Goal: Information Seeking & Learning: Learn about a topic

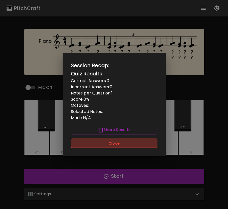
click at [125, 145] on button "Close" at bounding box center [114, 144] width 87 height 10
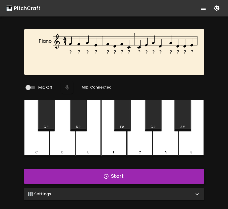
click at [137, 178] on button "Start" at bounding box center [114, 176] width 180 height 15
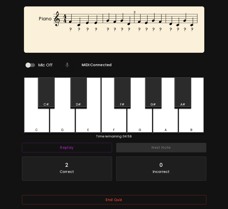
scroll to position [51, 0]
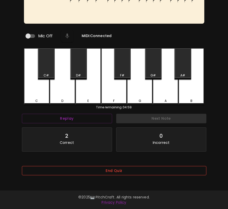
click at [139, 174] on button "End Quiz" at bounding box center [114, 171] width 184 height 10
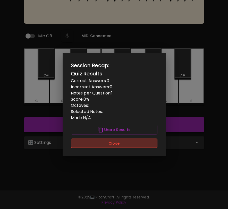
click at [148, 144] on button "Close" at bounding box center [114, 144] width 87 height 10
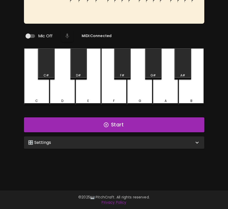
click at [149, 142] on div "🎛️ Settings" at bounding box center [111, 143] width 166 height 6
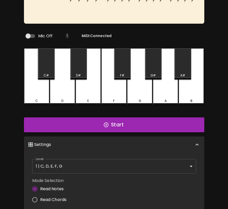
click at [59, 197] on span "Read Chords" at bounding box center [53, 200] width 27 height 6
click at [40, 197] on input "Read Chords" at bounding box center [34, 199] width 11 height 11
radio input "true"
click at [104, 126] on button "Start" at bounding box center [114, 124] width 180 height 15
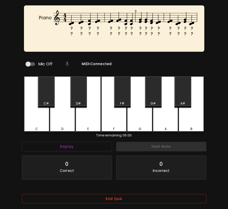
scroll to position [0, 0]
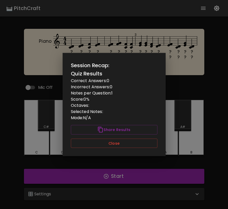
click at [158, 146] on div "Session Recap: Quiz Results Correct Answers: 0 Incorrect Answers: 0 Notes per Q…" at bounding box center [114, 104] width 103 height 103
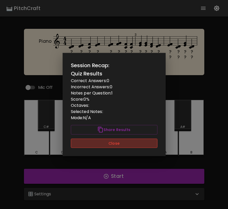
click at [154, 145] on button "Close" at bounding box center [114, 144] width 87 height 10
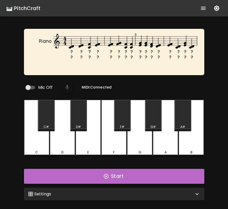
click at [154, 179] on button "Start" at bounding box center [114, 176] width 180 height 15
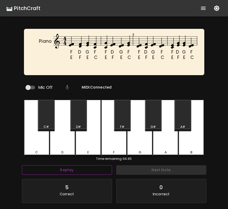
click at [105, 170] on button "Replay" at bounding box center [67, 170] width 90 height 10
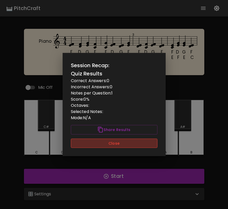
click at [123, 143] on button "Close" at bounding box center [114, 144] width 87 height 10
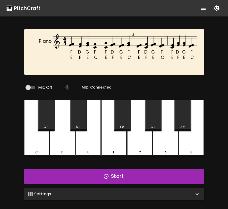
click at [144, 191] on div "🎛️ Settings" at bounding box center [111, 194] width 166 height 6
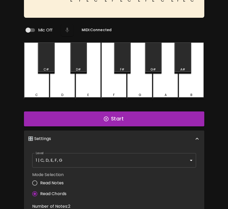
scroll to position [12, 0]
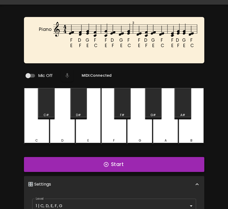
click at [148, 160] on button "Start" at bounding box center [114, 164] width 180 height 15
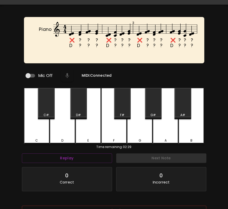
scroll to position [51, 0]
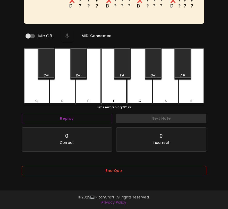
click at [171, 174] on button "End Quiz" at bounding box center [114, 171] width 184 height 10
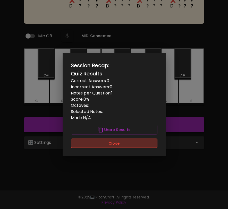
click at [131, 144] on button "Close" at bounding box center [114, 144] width 87 height 10
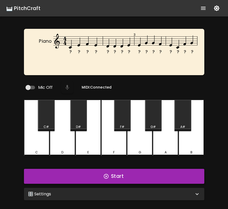
scroll to position [51, 0]
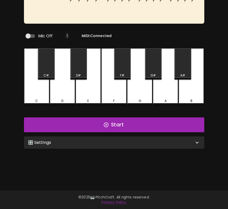
click at [136, 140] on div "🎛️ Settings" at bounding box center [111, 143] width 166 height 6
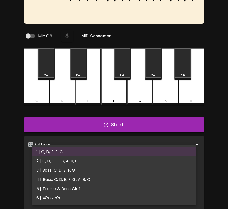
click at [135, 159] on body "🎹 PitchCraft About Badges Wizard Reading Pro Log Out ? ? ? ? ? ? ? ? ? ? ? ? ? …" at bounding box center [114, 125] width 228 height 352
click at [135, 156] on li "1 | C, D, E, F, G" at bounding box center [114, 151] width 164 height 9
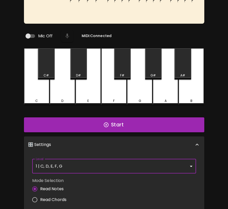
click at [60, 198] on span "Read Chords" at bounding box center [53, 200] width 27 height 6
click at [40, 198] on input "Read Chords" at bounding box center [34, 199] width 11 height 11
radio input "true"
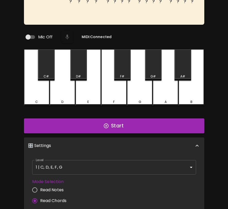
scroll to position [0, 0]
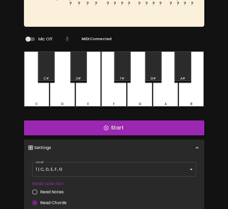
click at [134, 123] on button "Start" at bounding box center [114, 128] width 180 height 15
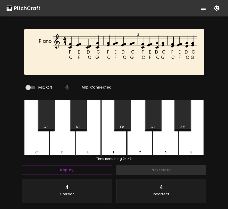
scroll to position [51, 0]
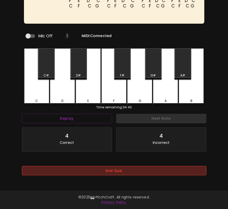
click at [132, 167] on button "End Quiz" at bounding box center [114, 171] width 184 height 10
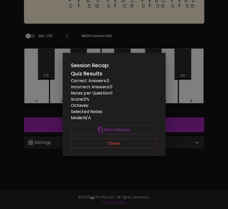
click at [128, 148] on div "Session Recap: Quiz Results Correct Answers: 0 Incorrect Answers: 0 Notes per Q…" at bounding box center [114, 104] width 103 height 103
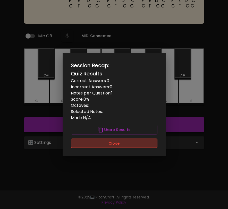
click at [129, 147] on button "Close" at bounding box center [114, 144] width 87 height 10
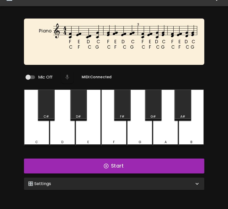
scroll to position [0, 0]
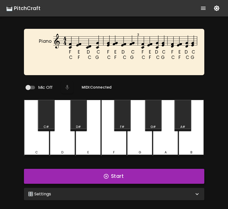
click at [124, 177] on button "Start" at bounding box center [114, 176] width 180 height 15
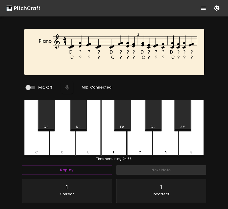
scroll to position [51, 0]
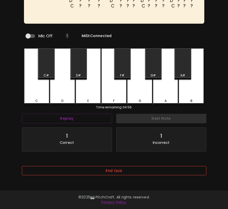
click at [186, 171] on button "End Quiz" at bounding box center [114, 171] width 184 height 10
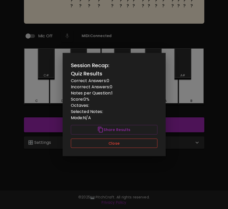
click at [153, 142] on button "Close" at bounding box center [114, 144] width 87 height 10
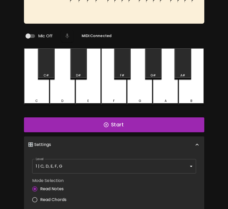
scroll to position [51, 0]
click at [62, 197] on span "Read Chords" at bounding box center [53, 200] width 27 height 6
click at [40, 197] on input "Read Chords" at bounding box center [34, 199] width 11 height 11
radio input "true"
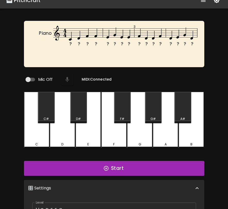
scroll to position [0, 0]
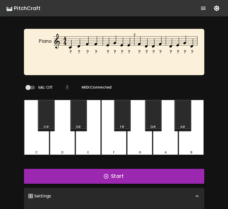
click at [108, 174] on icon "button" at bounding box center [106, 176] width 5 height 5
